Goal: Information Seeking & Learning: Check status

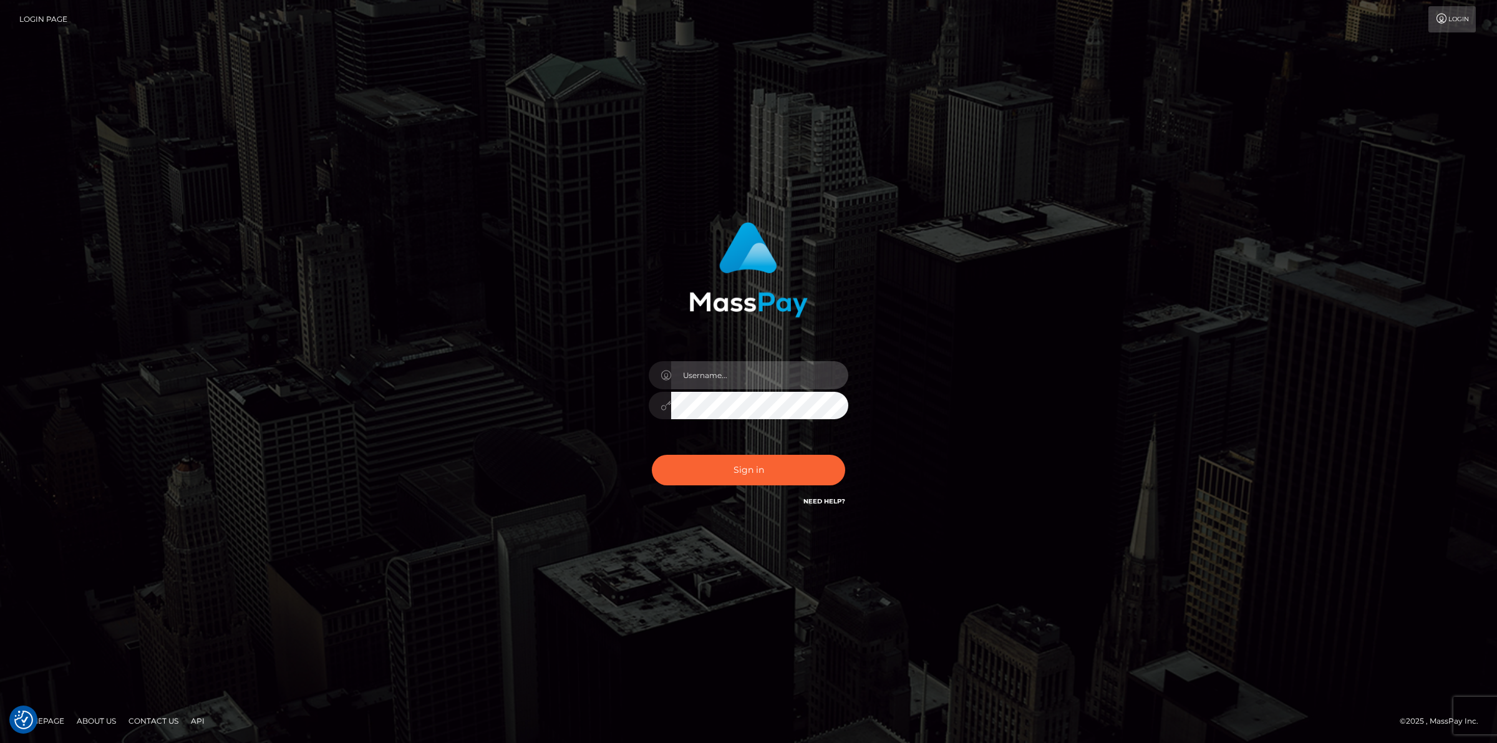
click at [713, 362] on input "text" at bounding box center [759, 375] width 177 height 28
type input "jsmith"
drag, startPoint x: 970, startPoint y: 320, endPoint x: 810, endPoint y: 367, distance: 167.0
click at [970, 320] on div "jsmith Sign in" at bounding box center [748, 372] width 711 height 318
click at [715, 468] on button "Sign in" at bounding box center [748, 470] width 193 height 31
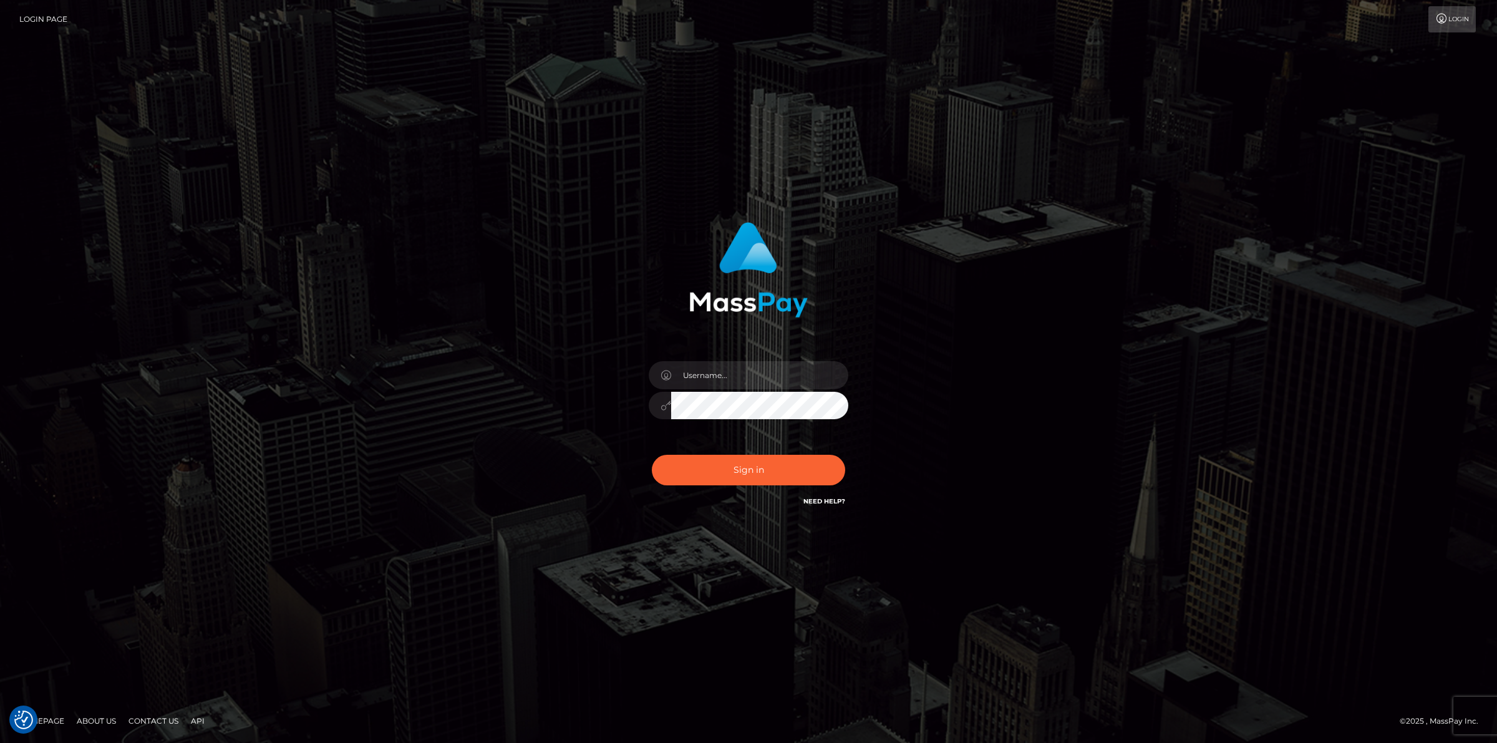
checkbox input "true"
click at [734, 376] on input "text" at bounding box center [759, 375] width 177 height 28
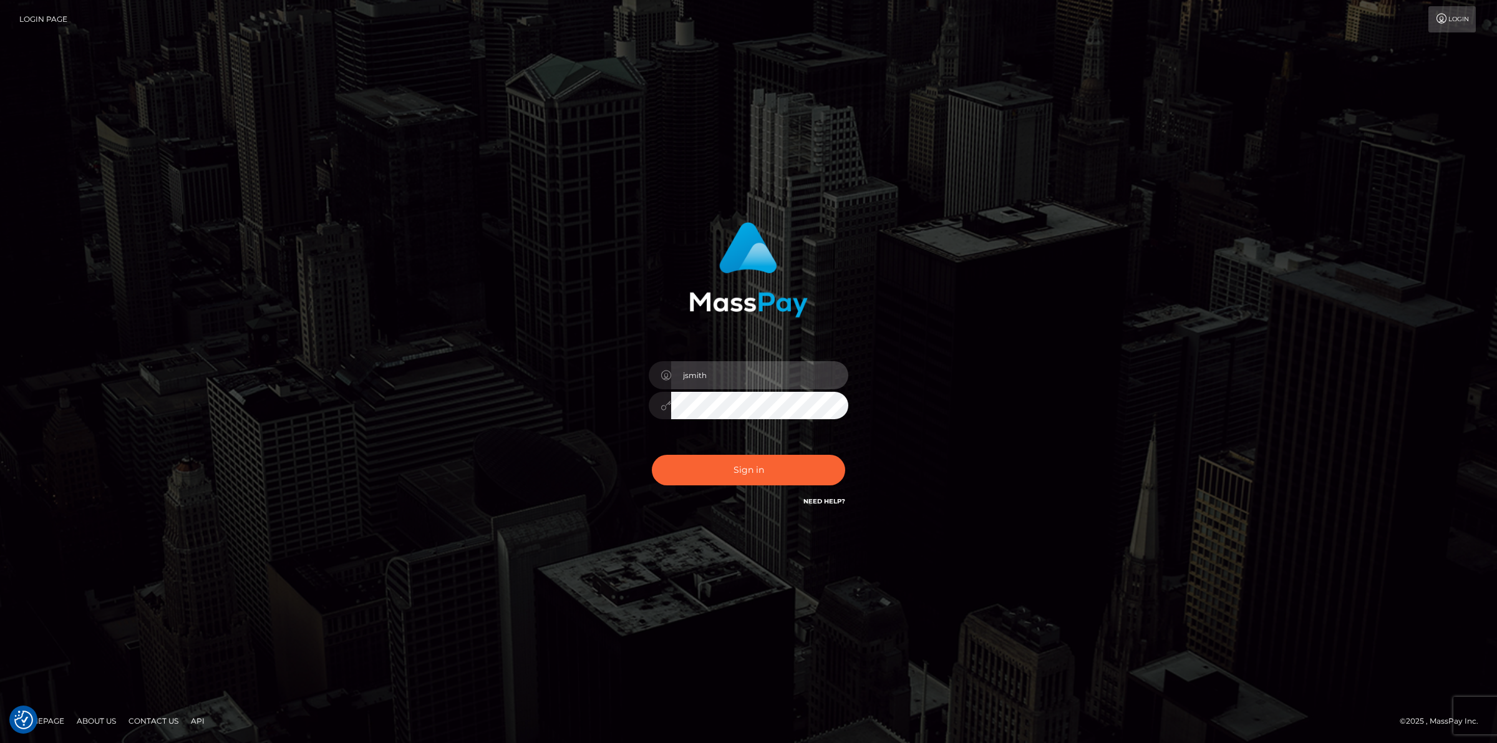
type input "jsmith"
click at [652, 455] on button "Sign in" at bounding box center [748, 470] width 193 height 31
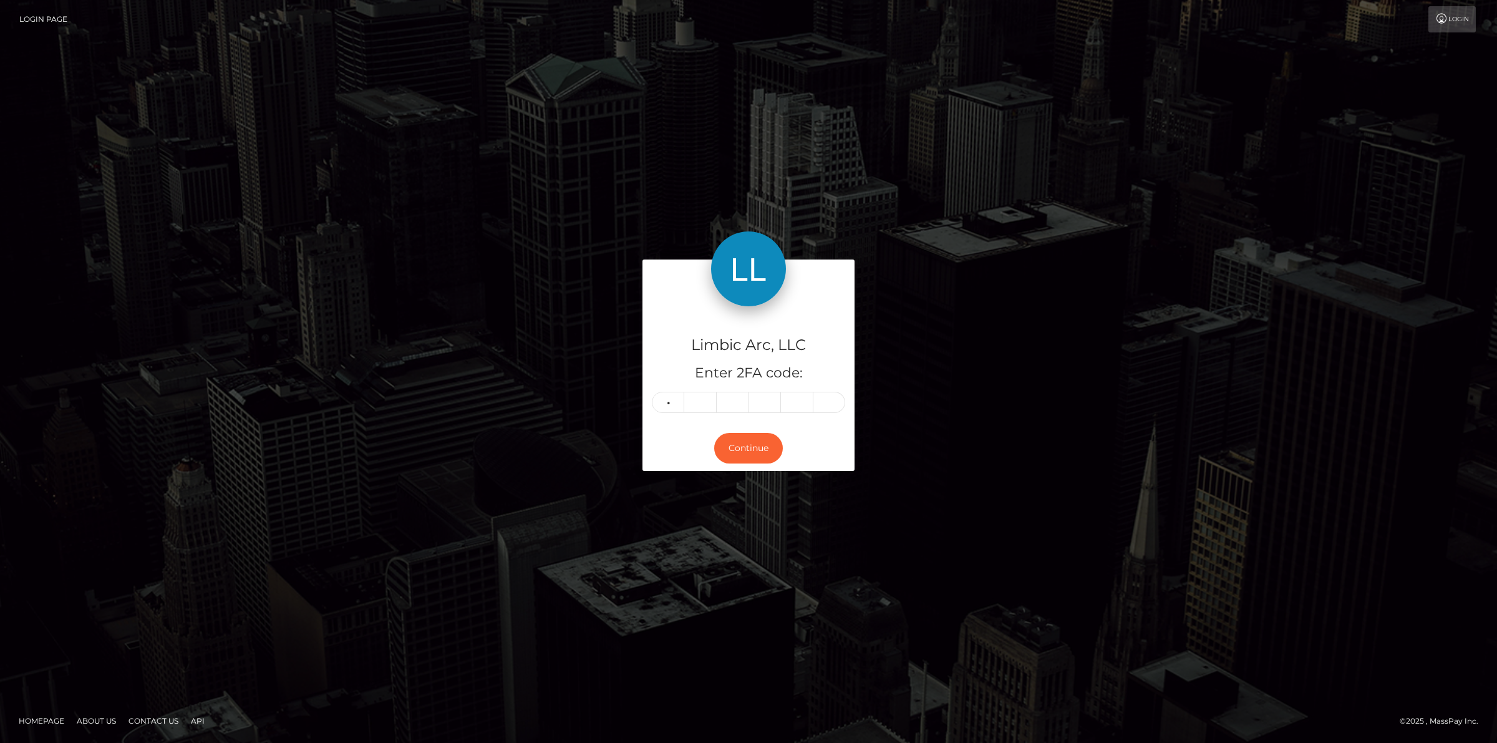
type input "1"
type input "5"
type input "1"
type input "4"
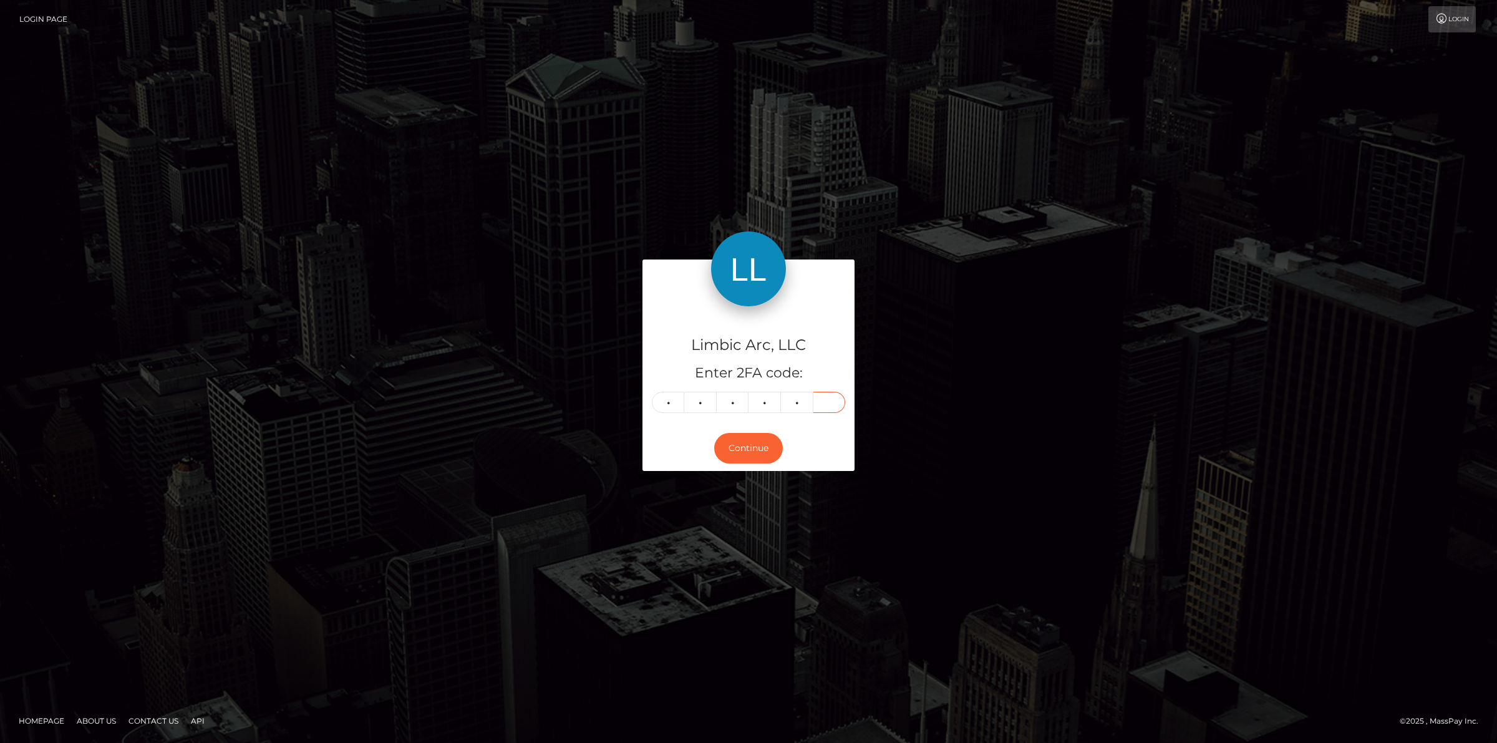
type input "3"
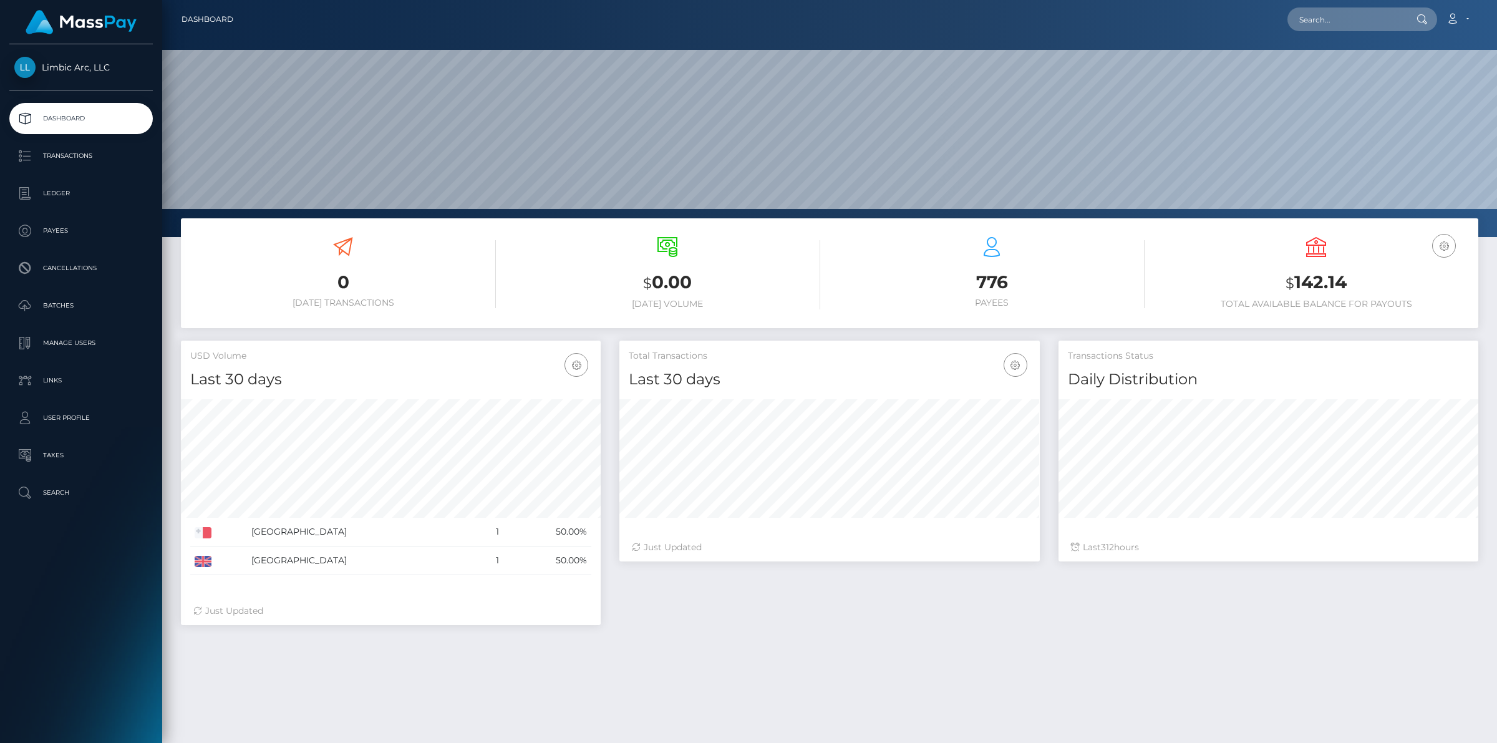
scroll to position [220, 419]
click at [53, 196] on p "Ledger" at bounding box center [80, 193] width 133 height 19
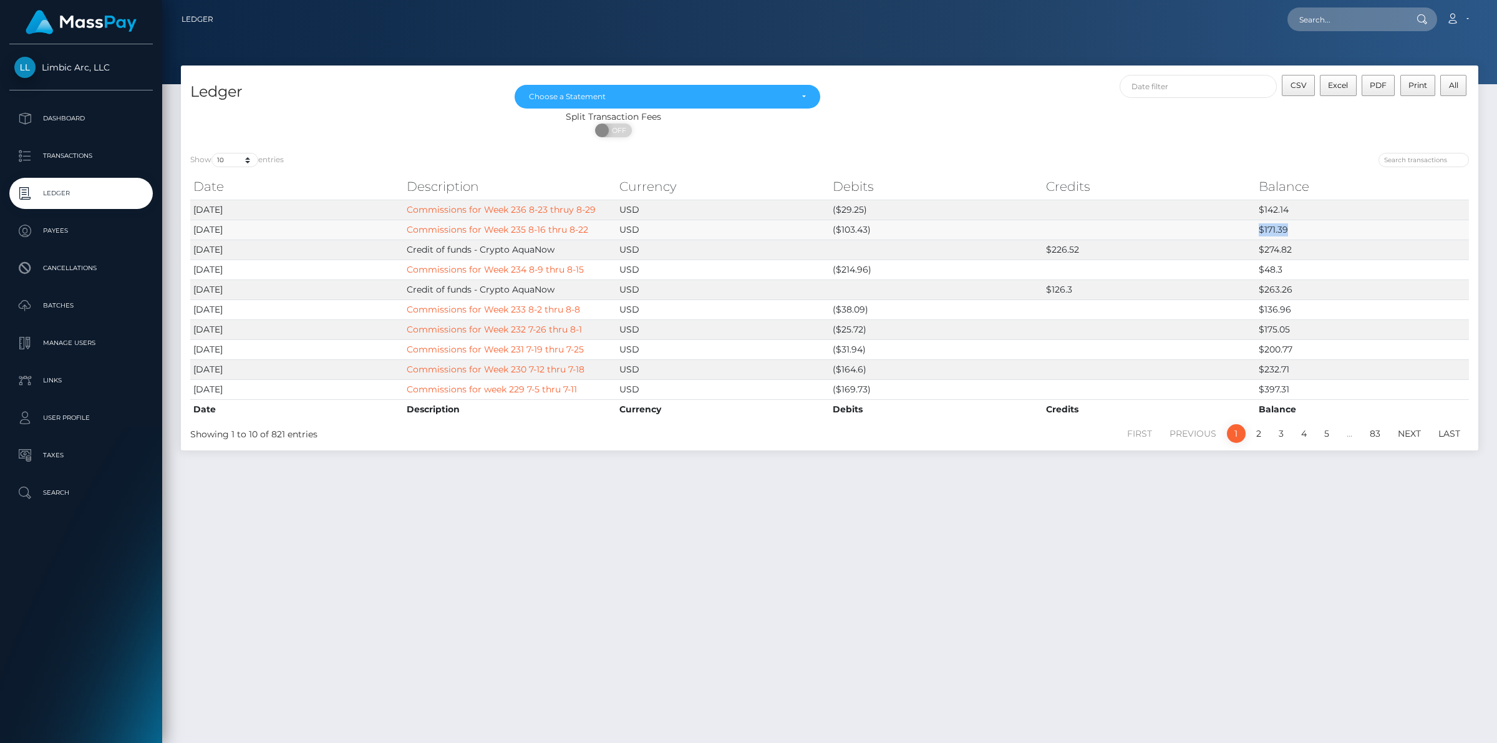
drag, startPoint x: 1289, startPoint y: 229, endPoint x: 1261, endPoint y: 229, distance: 28.1
click at [1261, 229] on td "$171.39" at bounding box center [1362, 230] width 213 height 20
click at [1262, 229] on td "$171.39" at bounding box center [1362, 230] width 213 height 20
click at [1302, 229] on td "$171.39" at bounding box center [1362, 230] width 213 height 20
drag, startPoint x: 1302, startPoint y: 229, endPoint x: 1274, endPoint y: 228, distance: 28.7
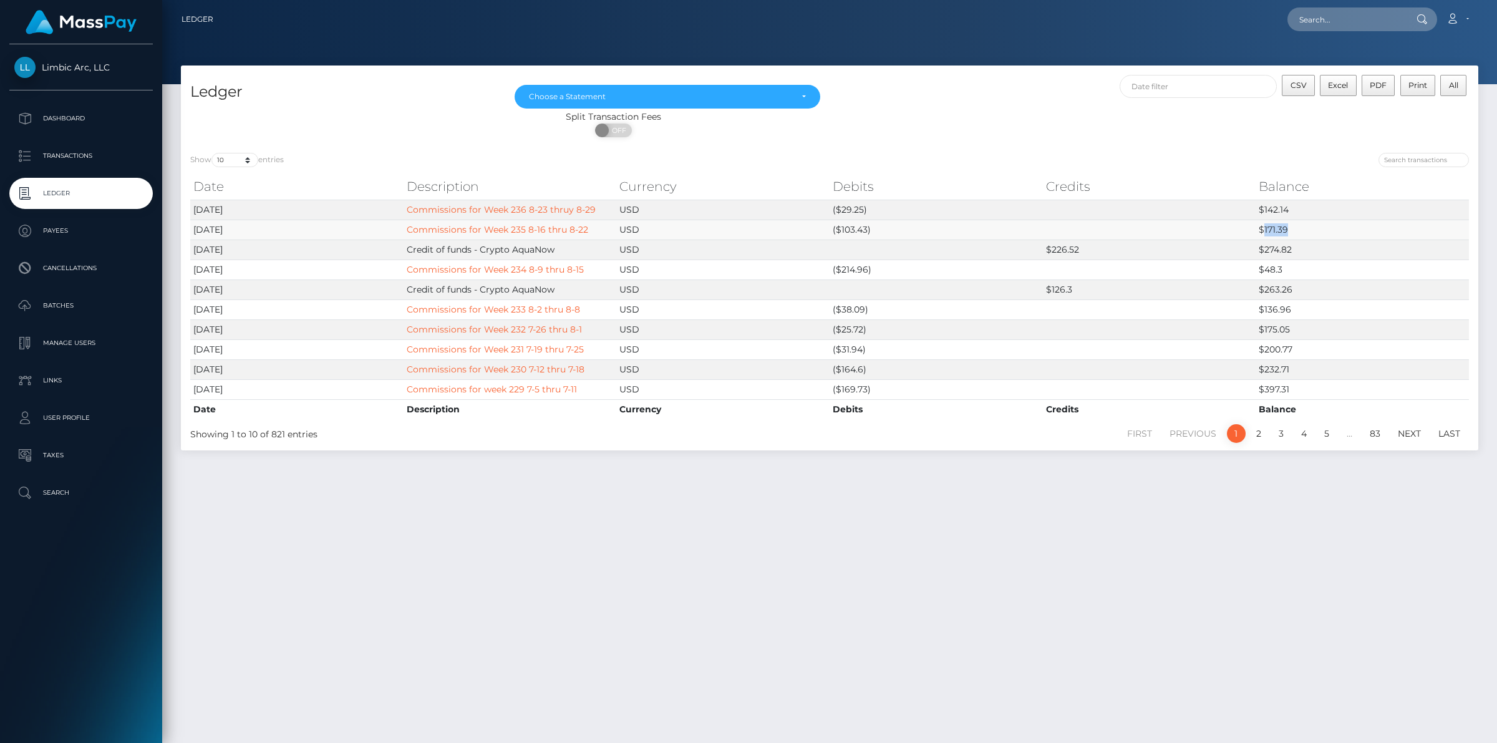
click at [1274, 228] on td "$171.39" at bounding box center [1362, 230] width 213 height 20
copy td "171.39"
drag, startPoint x: 589, startPoint y: 329, endPoint x: 465, endPoint y: 329, distance: 124.1
click at [465, 329] on td "Commissions for Week 232 7-26 thru 8-1" at bounding box center [510, 329] width 213 height 20
drag, startPoint x: 594, startPoint y: 351, endPoint x: 409, endPoint y: 349, distance: 185.3
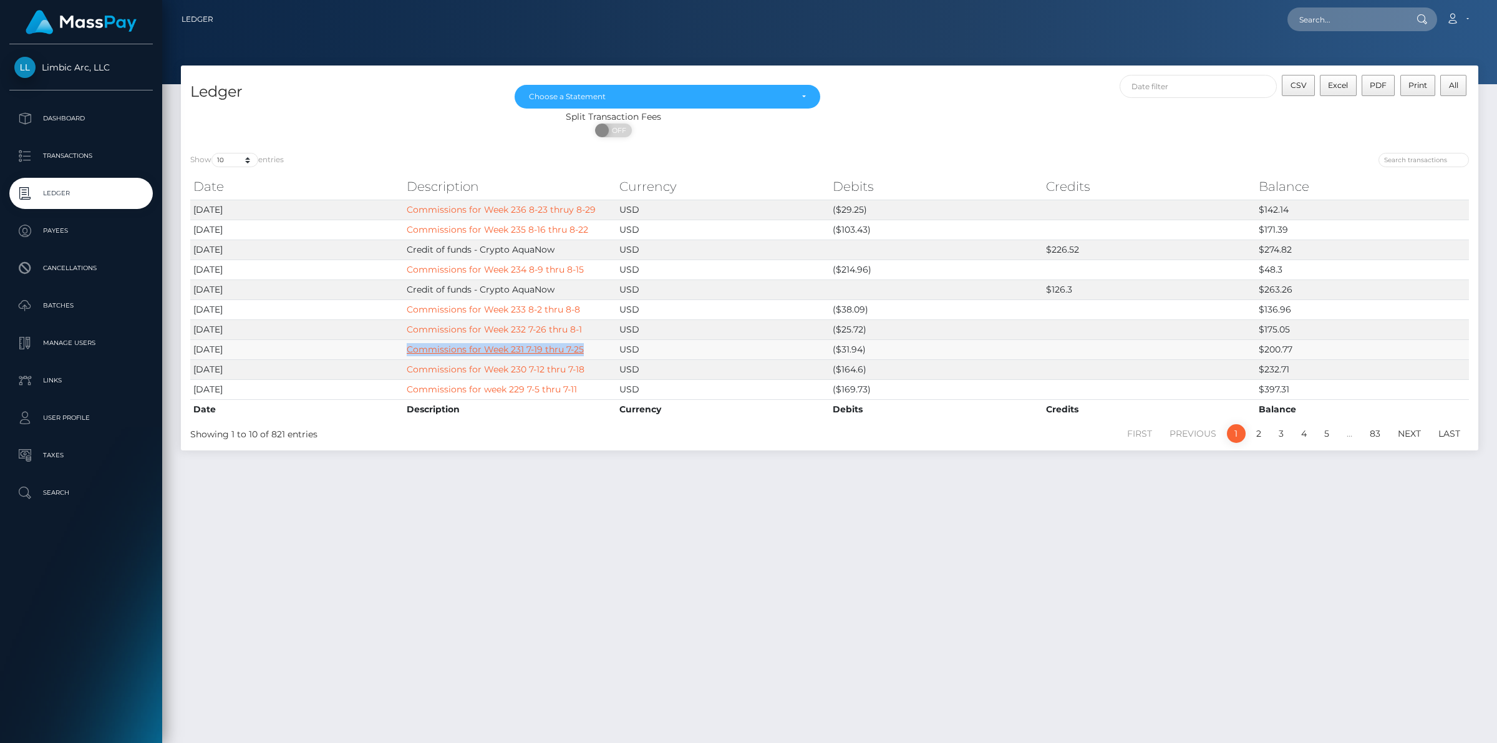
click at [409, 349] on td "Commissions for Week 231 7-19 thru 7-25" at bounding box center [510, 349] width 213 height 20
copy link "Commissions for Week 231 7-19 thru 7-25"
drag, startPoint x: 586, startPoint y: 325, endPoint x: 405, endPoint y: 325, distance: 180.9
click at [405, 325] on td "Commissions for Week 232 7-26 thru 8-1" at bounding box center [510, 329] width 213 height 20
copy link "Commissions for Week 232 7-26 thru 8-1"
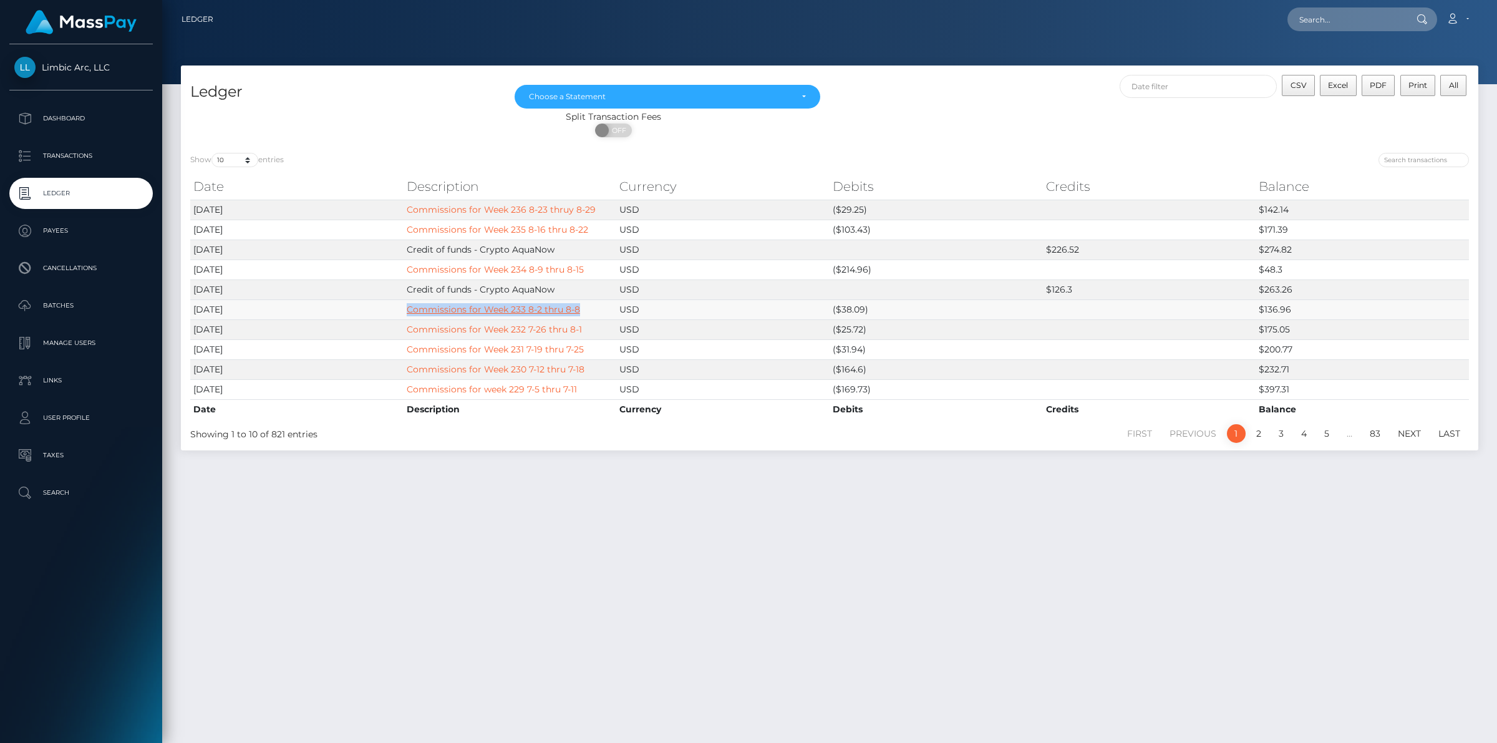
drag, startPoint x: 587, startPoint y: 313, endPoint x: 409, endPoint y: 314, distance: 177.8
click at [409, 314] on td "Commissions for Week 233 8-2 thru 8-8" at bounding box center [510, 309] width 213 height 20
copy link "Commissions for Week 233 8-2 thru 8-8"
drag, startPoint x: 590, startPoint y: 272, endPoint x: 402, endPoint y: 276, distance: 187.8
click at [402, 276] on tr "[DATE] Commissions for Week 234 8-9 thru 8-15 USD ($214.96) $48.3" at bounding box center [829, 269] width 1279 height 20
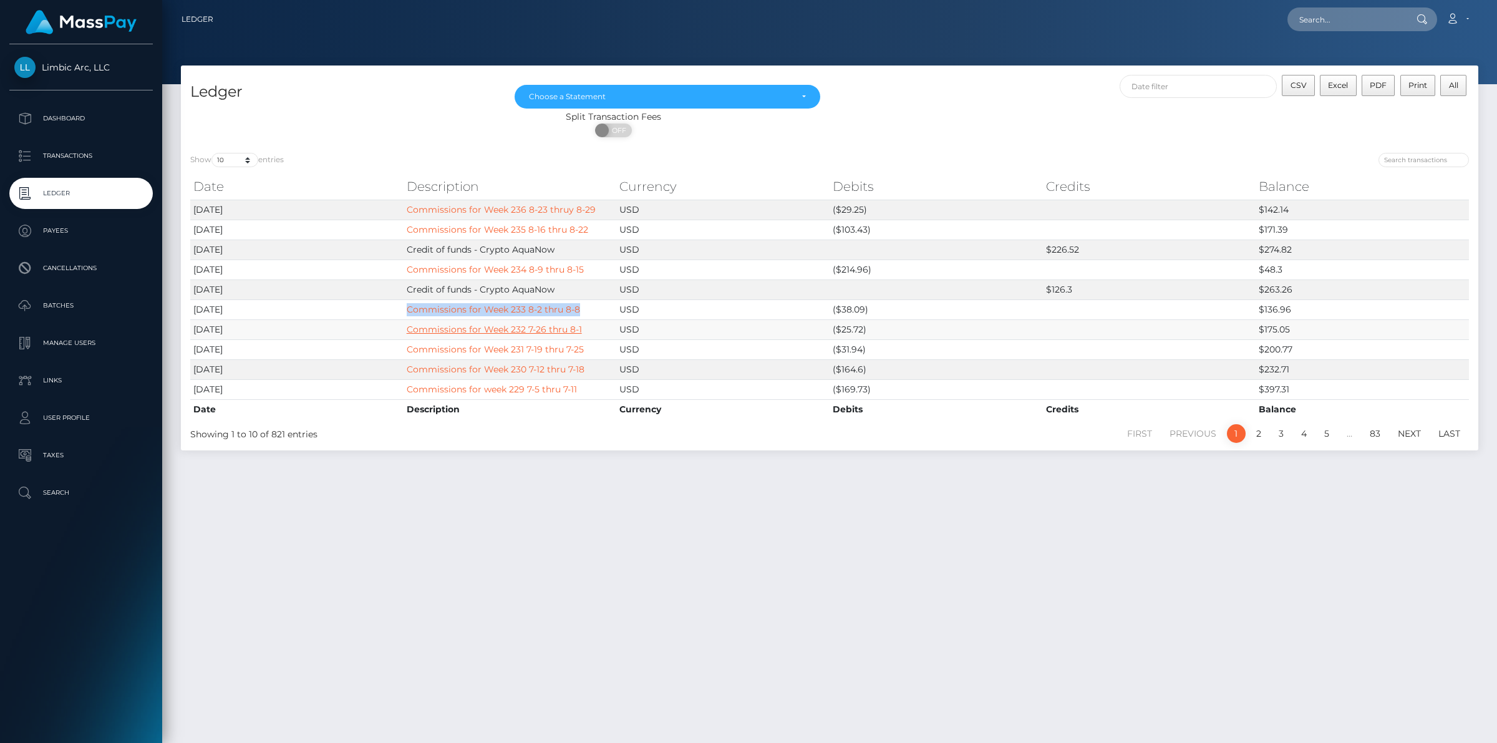
copy tr "Commissions for Week 234 8-9 thru 8-15"
drag, startPoint x: 587, startPoint y: 226, endPoint x: 409, endPoint y: 225, distance: 177.8
click at [409, 225] on td "Commissions for Week 235 8-16 thru 8-22" at bounding box center [510, 230] width 213 height 20
copy link "Commissions for Week 235 8-16 thru 8-22"
drag, startPoint x: 861, startPoint y: 351, endPoint x: 837, endPoint y: 348, distance: 23.8
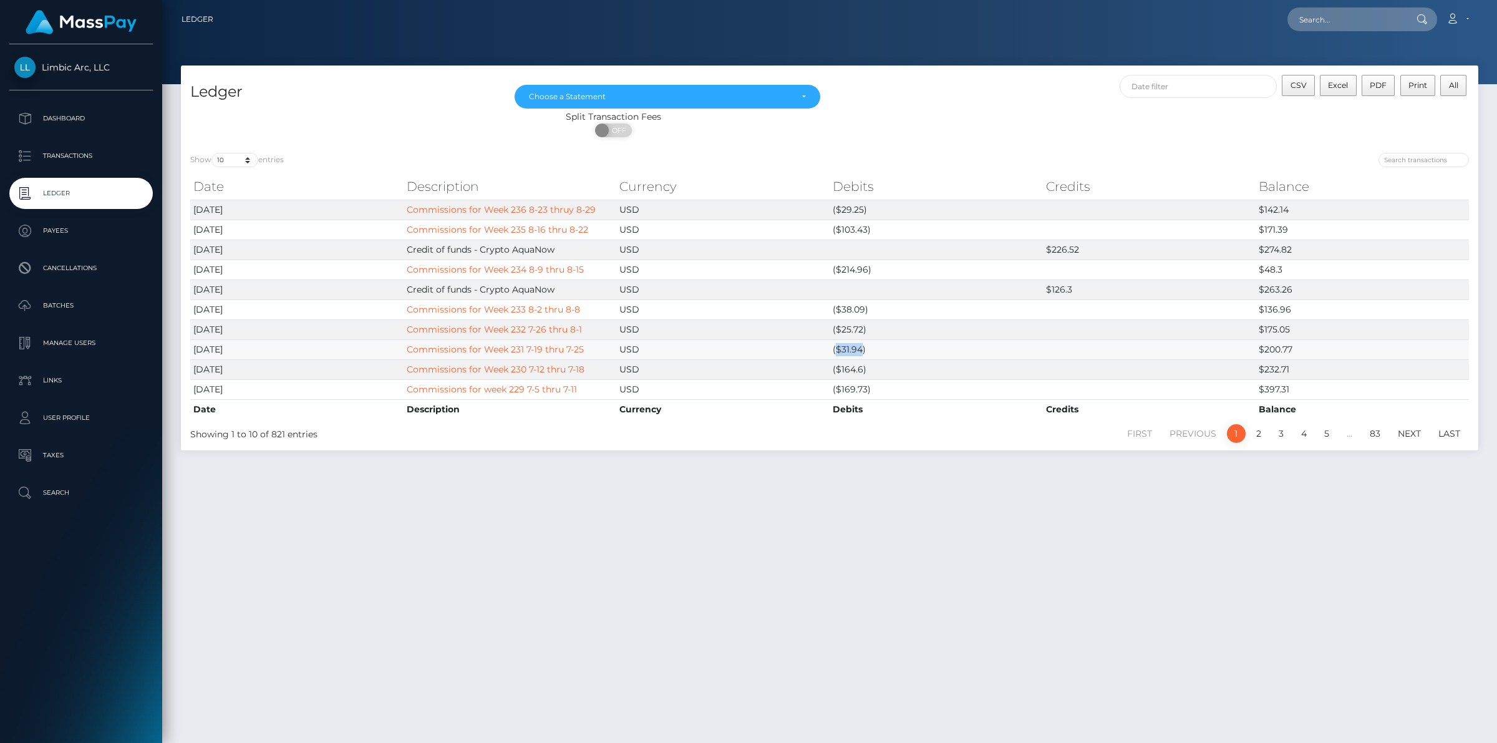
click at [837, 348] on td "($31.94)" at bounding box center [936, 349] width 213 height 20
copy td "$31.94"
drag, startPoint x: 863, startPoint y: 312, endPoint x: 842, endPoint y: 308, distance: 21.0
click at [842, 308] on td "($38.09)" at bounding box center [936, 309] width 213 height 20
copy td "38.09"
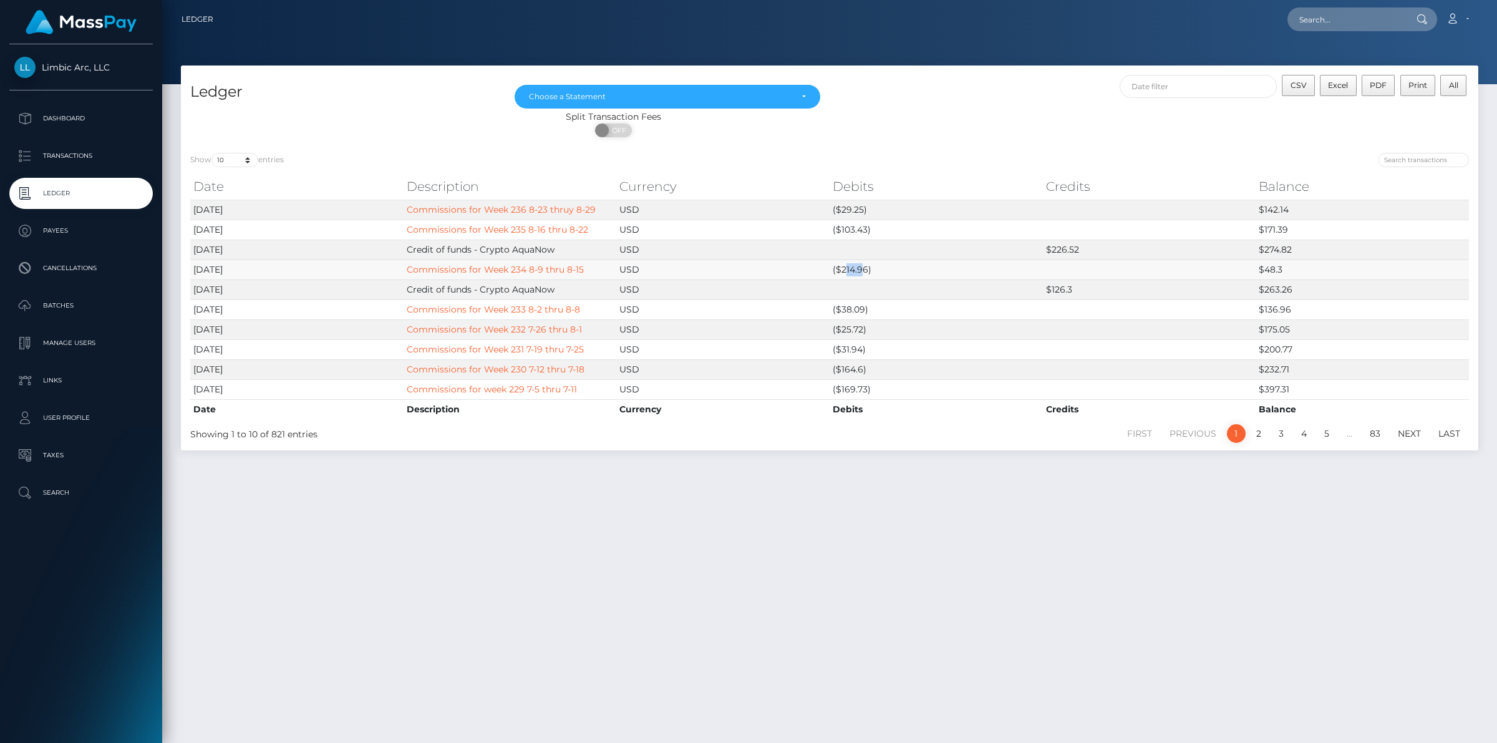
drag, startPoint x: 865, startPoint y: 269, endPoint x: 844, endPoint y: 267, distance: 20.7
click at [844, 267] on td "($214.96)" at bounding box center [936, 269] width 213 height 20
click at [868, 269] on td "($214.96)" at bounding box center [936, 269] width 213 height 20
drag, startPoint x: 869, startPoint y: 269, endPoint x: 843, endPoint y: 266, distance: 26.4
click at [843, 266] on td "($214.96)" at bounding box center [936, 269] width 213 height 20
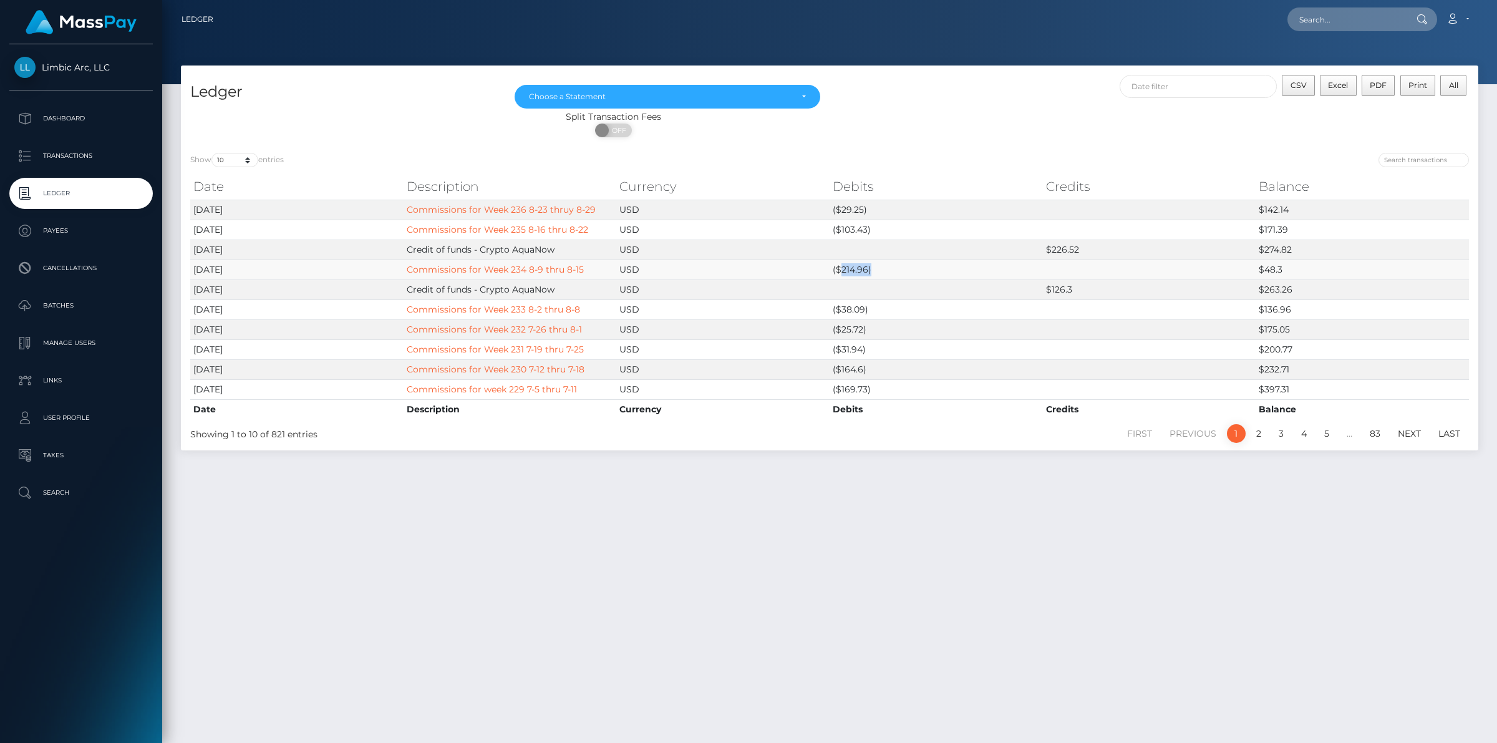
copy td "214.96)"
drag, startPoint x: 865, startPoint y: 230, endPoint x: 840, endPoint y: 230, distance: 25.0
click at [840, 230] on td "($103.43)" at bounding box center [936, 230] width 213 height 20
copy td "103.43"
